Goal: Task Accomplishment & Management: Use online tool/utility

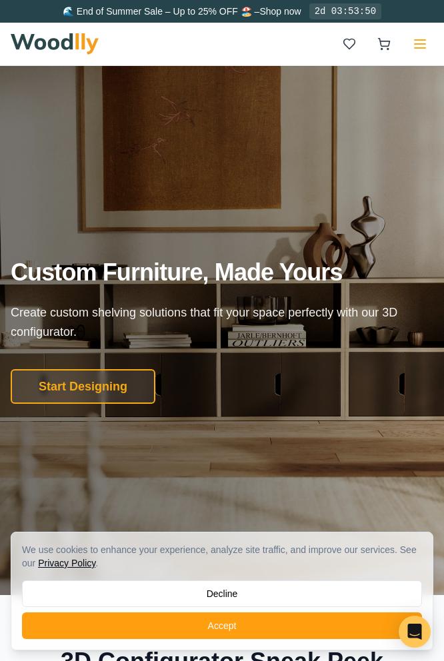
click at [418, 39] on icon at bounding box center [420, 44] width 16 height 16
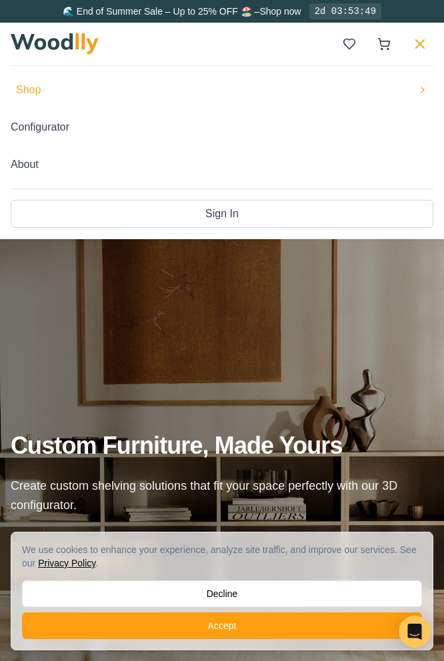
click at [387, 86] on button "Shop" at bounding box center [222, 90] width 423 height 27
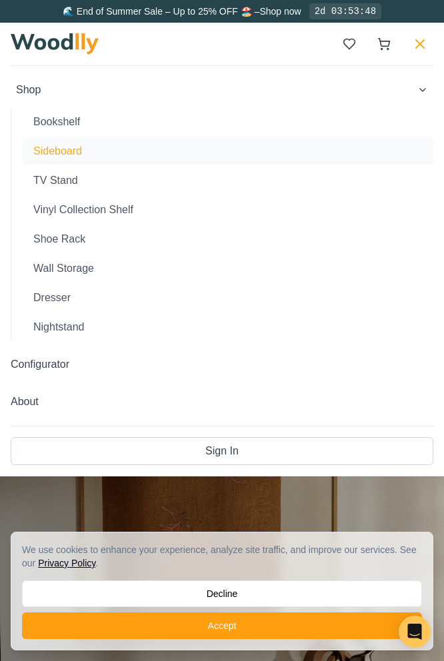
click at [276, 151] on button "Sideboard" at bounding box center [228, 151] width 411 height 27
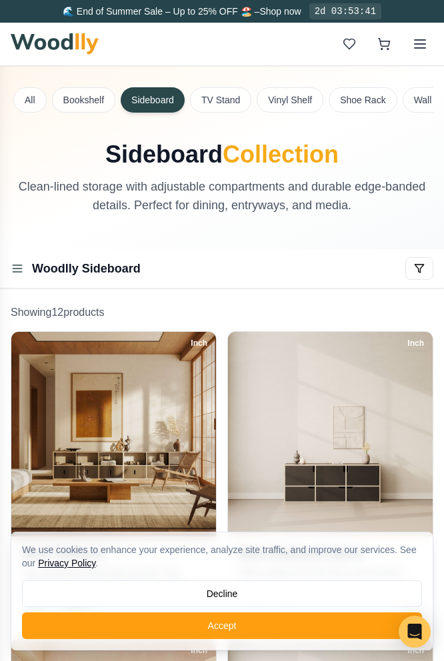
click at [101, 113] on div "All Bookshelf Sideboard TV Stand Vinyl Shelf Shoe Rack Wall Storage Dresser Nig…" at bounding box center [312, 102] width 603 height 31
click at [95, 108] on button "Bookshelf" at bounding box center [83, 99] width 63 height 25
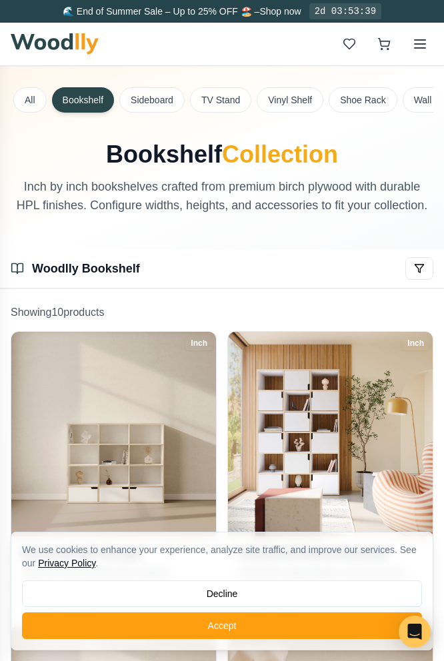
click at [253, 96] on div "All Bookshelf Sideboard TV Stand Vinyl Shelf Shoe Rack Wall Storage Dresser Nig…" at bounding box center [312, 102] width 603 height 31
click at [237, 95] on button "TV Stand" at bounding box center [220, 99] width 61 height 25
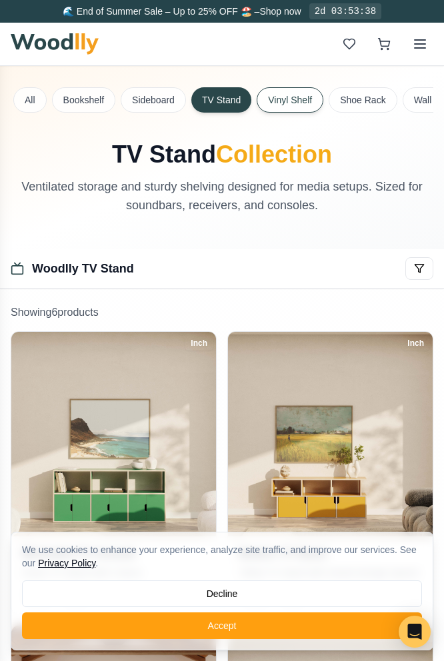
click at [267, 100] on button "Vinyl Shelf" at bounding box center [290, 99] width 67 height 25
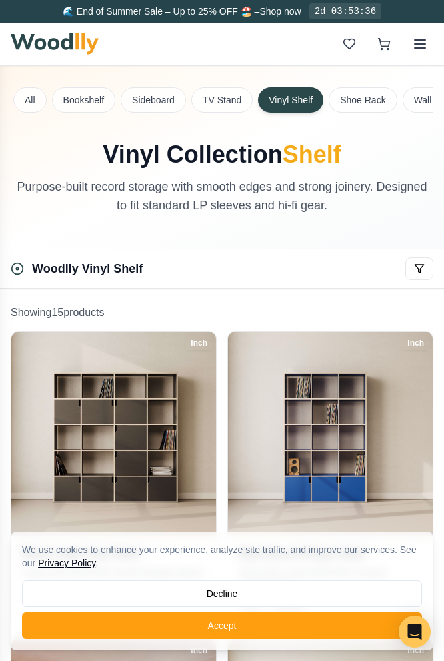
click at [67, 41] on img at bounding box center [55, 43] width 88 height 21
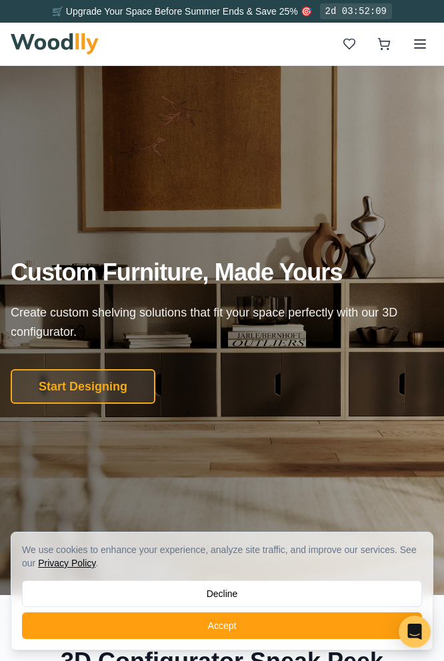
click at [267, 64] on div "Shop Configurator About Sign In" at bounding box center [222, 44] width 423 height 43
click at [86, 43] on img at bounding box center [55, 43] width 88 height 21
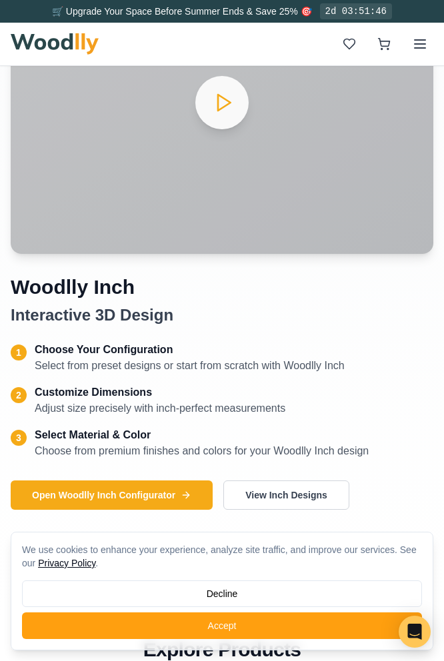
scroll to position [861, 0]
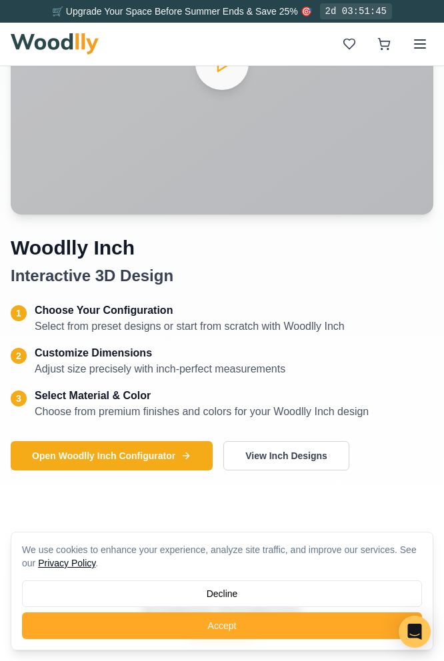
click at [197, 620] on button "Accept" at bounding box center [222, 626] width 400 height 27
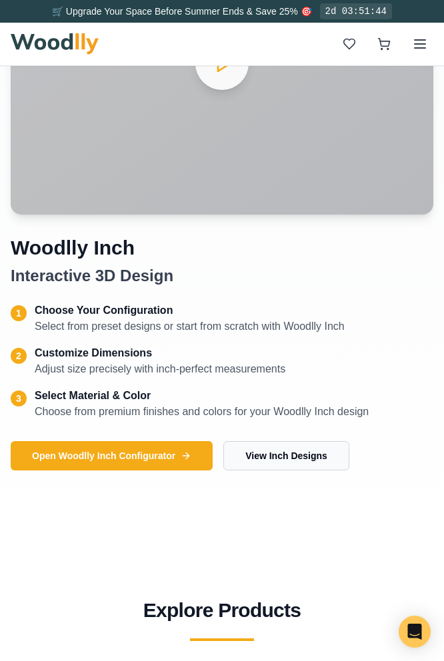
click at [260, 460] on button "View Inch Designs" at bounding box center [286, 455] width 126 height 29
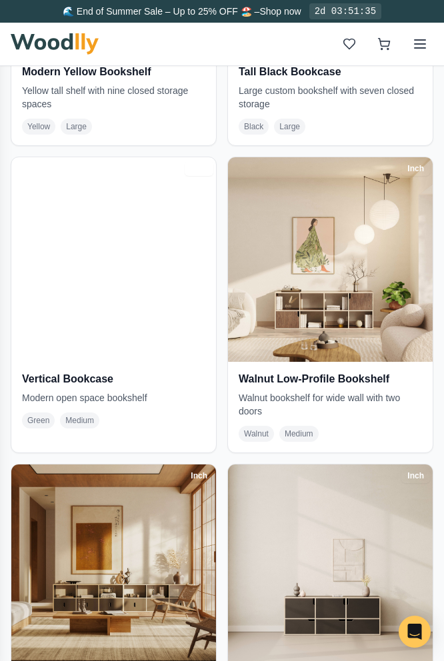
scroll to position [1444, 0]
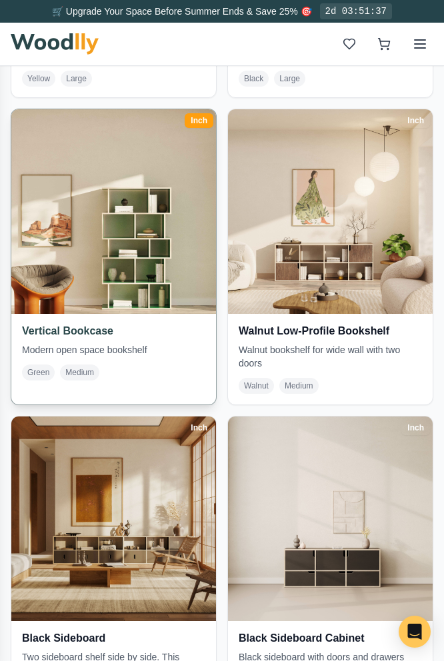
click at [189, 330] on h3 "Vertical Bookcase" at bounding box center [113, 331] width 183 height 13
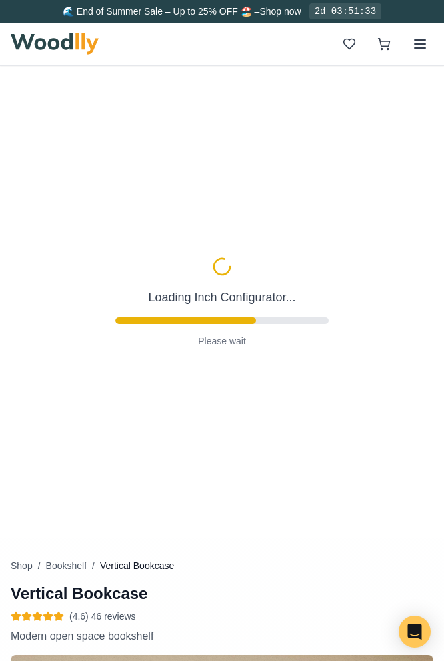
type input "34"
type input "5"
type input "3"
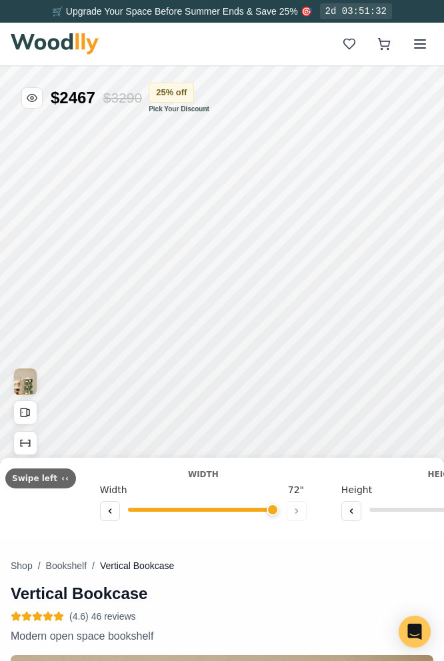
drag, startPoint x: 207, startPoint y: 510, endPoint x: 279, endPoint y: 511, distance: 72.0
type input "72"
click at [279, 511] on input "range" at bounding box center [203, 510] width 151 height 4
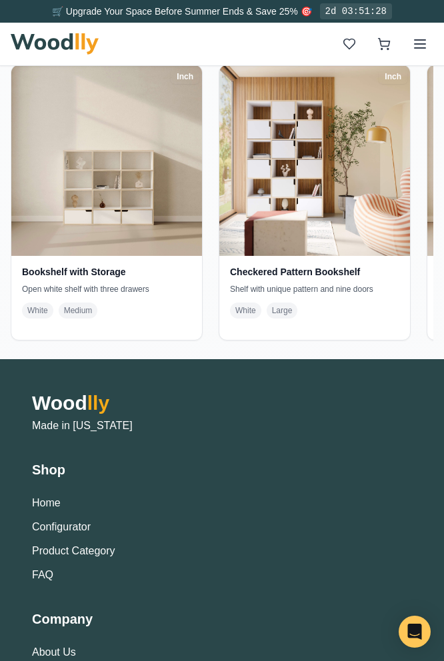
scroll to position [4436, 0]
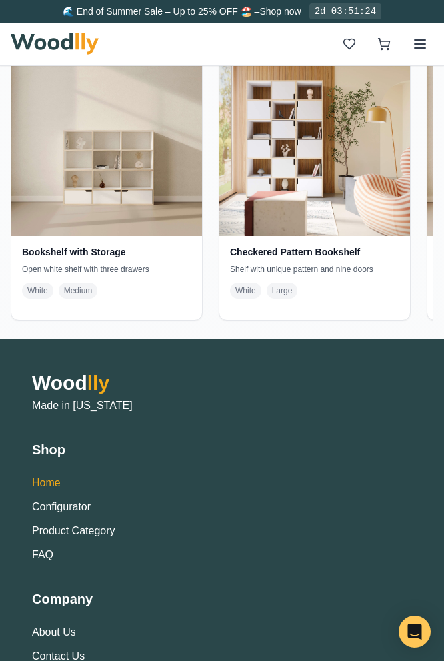
click at [49, 487] on link "Home" at bounding box center [46, 482] width 29 height 11
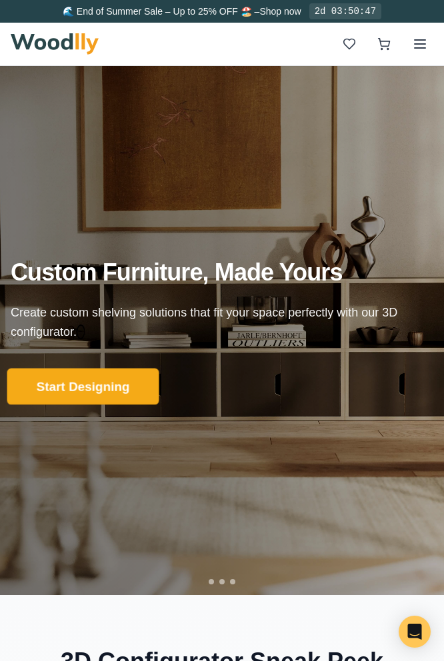
click at [111, 385] on button "Start Designing" at bounding box center [83, 386] width 152 height 37
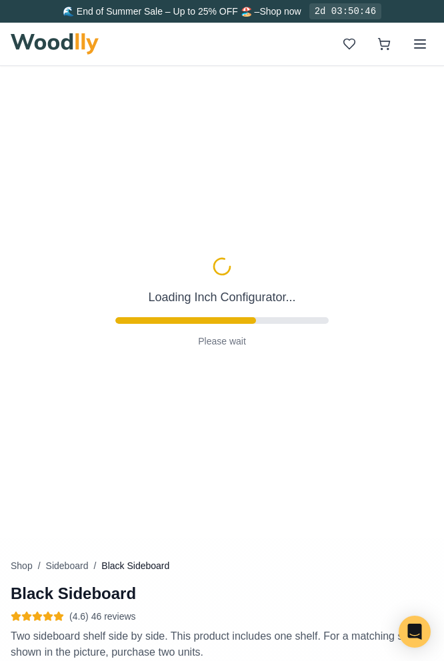
type input "56"
type input "2"
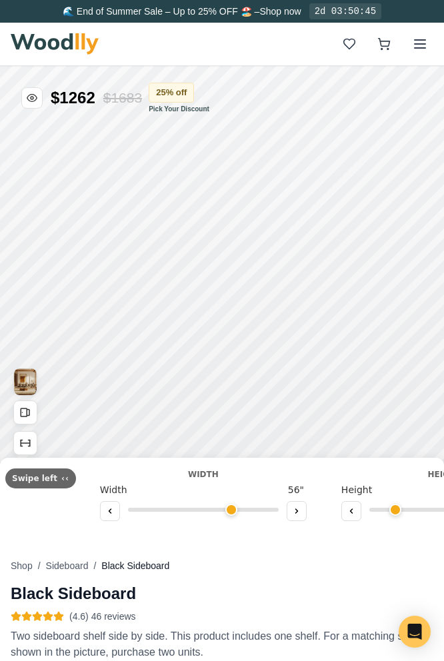
click at [73, 42] on img at bounding box center [55, 43] width 88 height 21
